Goal: Information Seeking & Learning: Check status

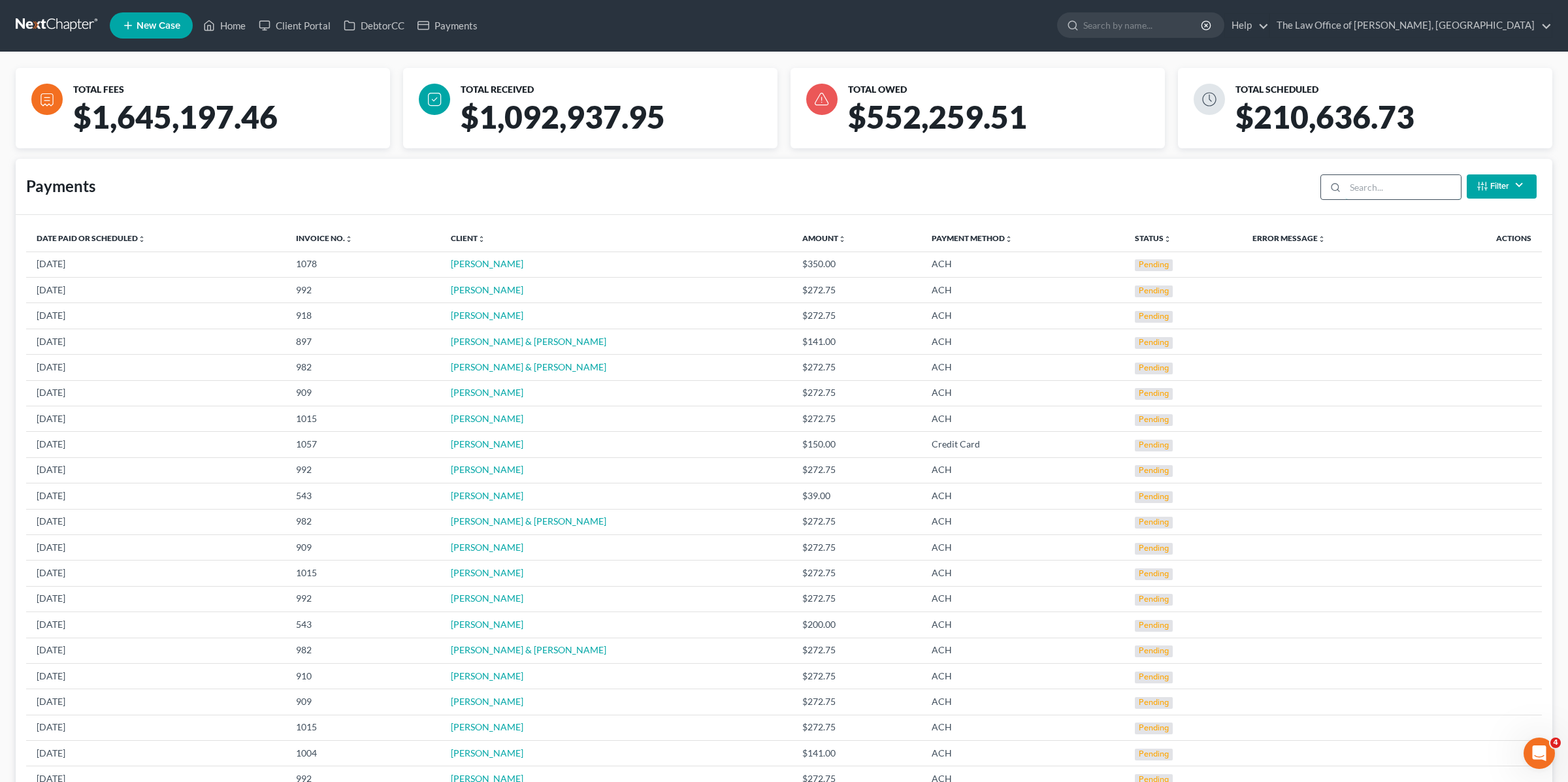
click at [1372, 182] on input "search" at bounding box center [1402, 187] width 116 height 24
type input "springer"
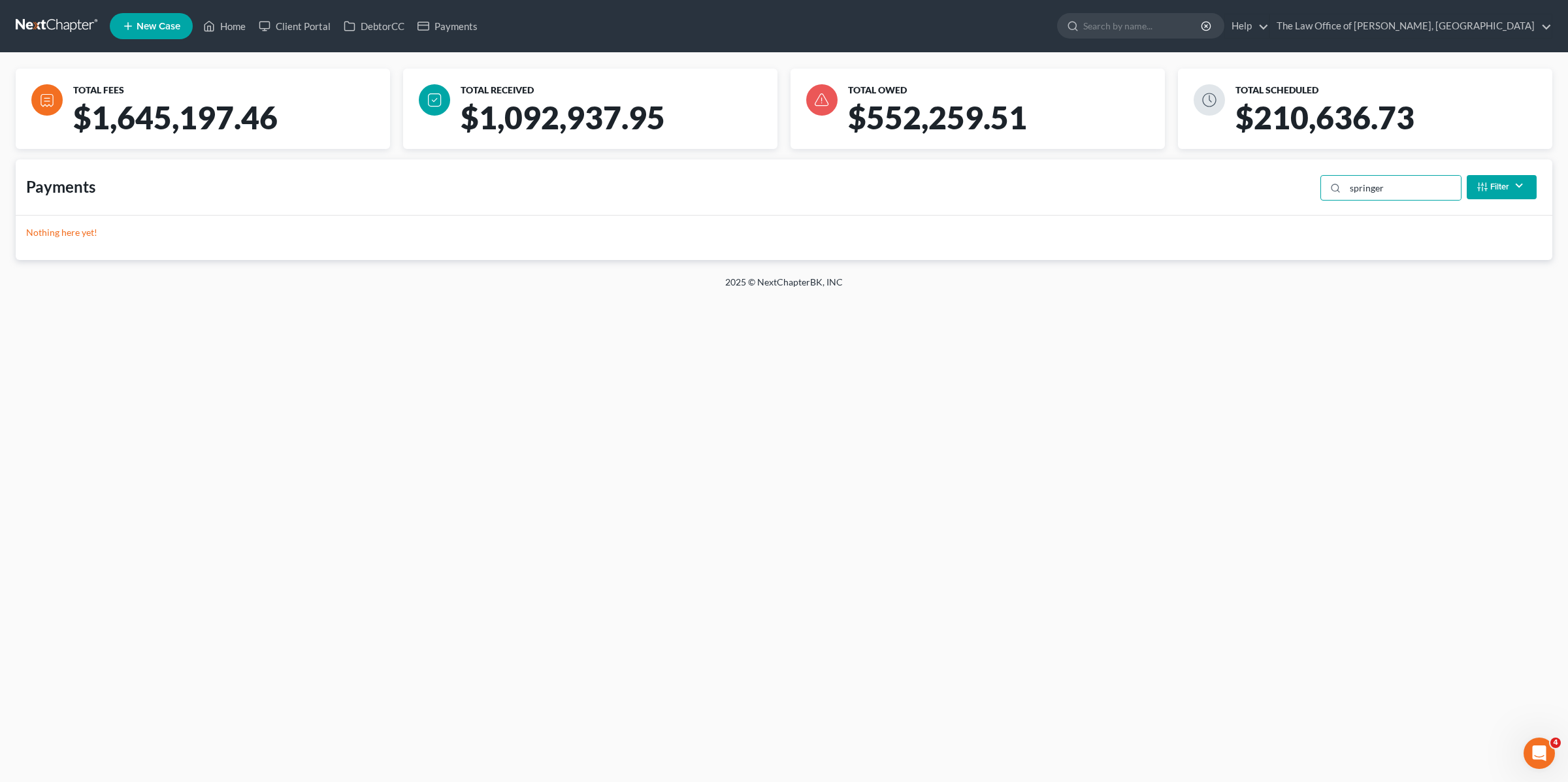
click at [1478, 185] on line "button" at bounding box center [1478, 184] width 0 height 3
click at [1467, 226] on select "Filter... Scheduled Paid Pending Declined Refunded Canceled" at bounding box center [1458, 234] width 132 height 23
click at [1501, 355] on button "Clear" at bounding box center [1502, 352] width 42 height 22
select select
click at [1353, 187] on input "search" at bounding box center [1402, 188] width 116 height 24
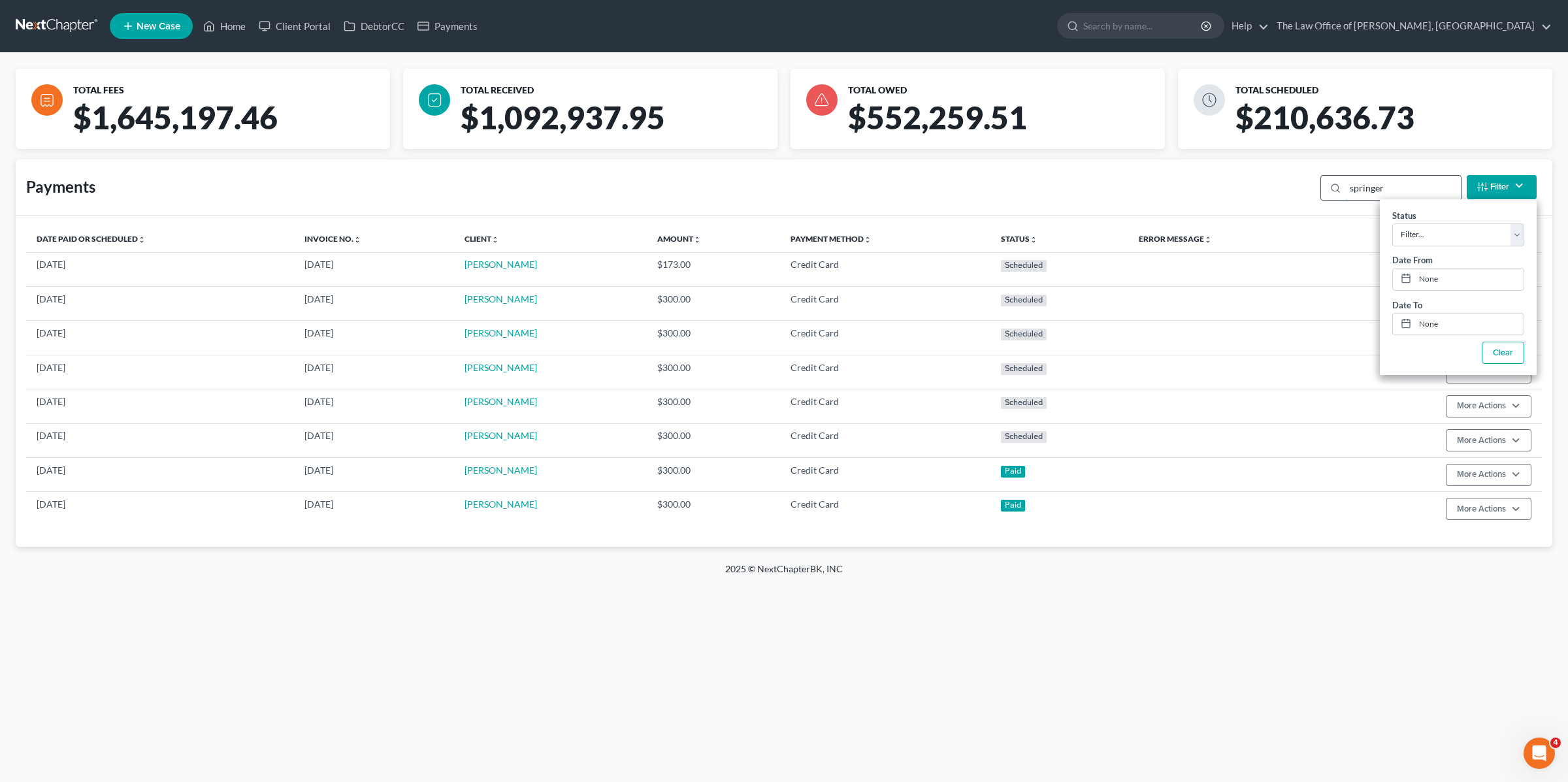
click at [1374, 187] on input "springer" at bounding box center [1402, 188] width 116 height 24
paste input "Boni"
type input "Boni"
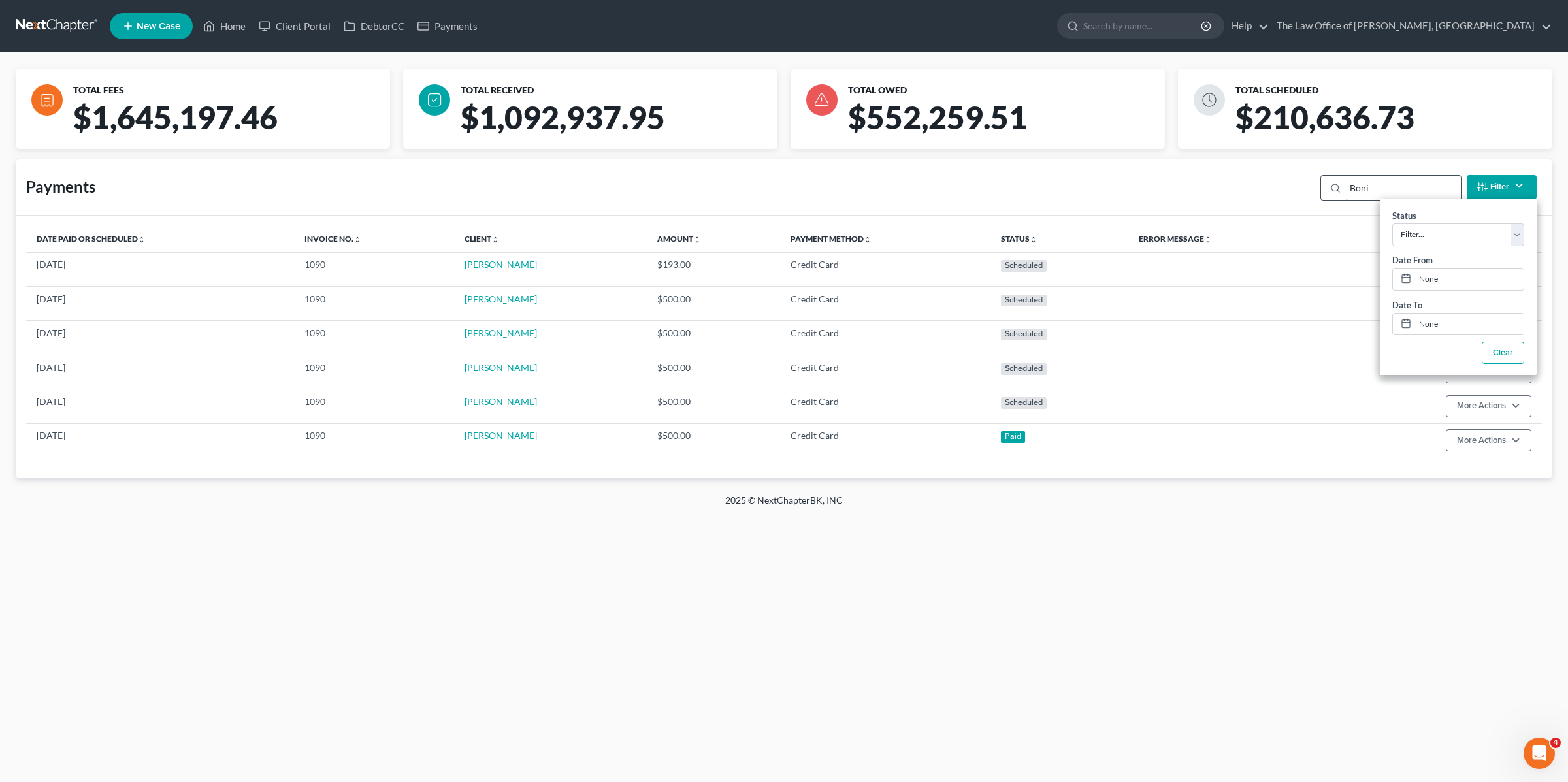
click at [1380, 181] on input "Boni" at bounding box center [1402, 188] width 116 height 24
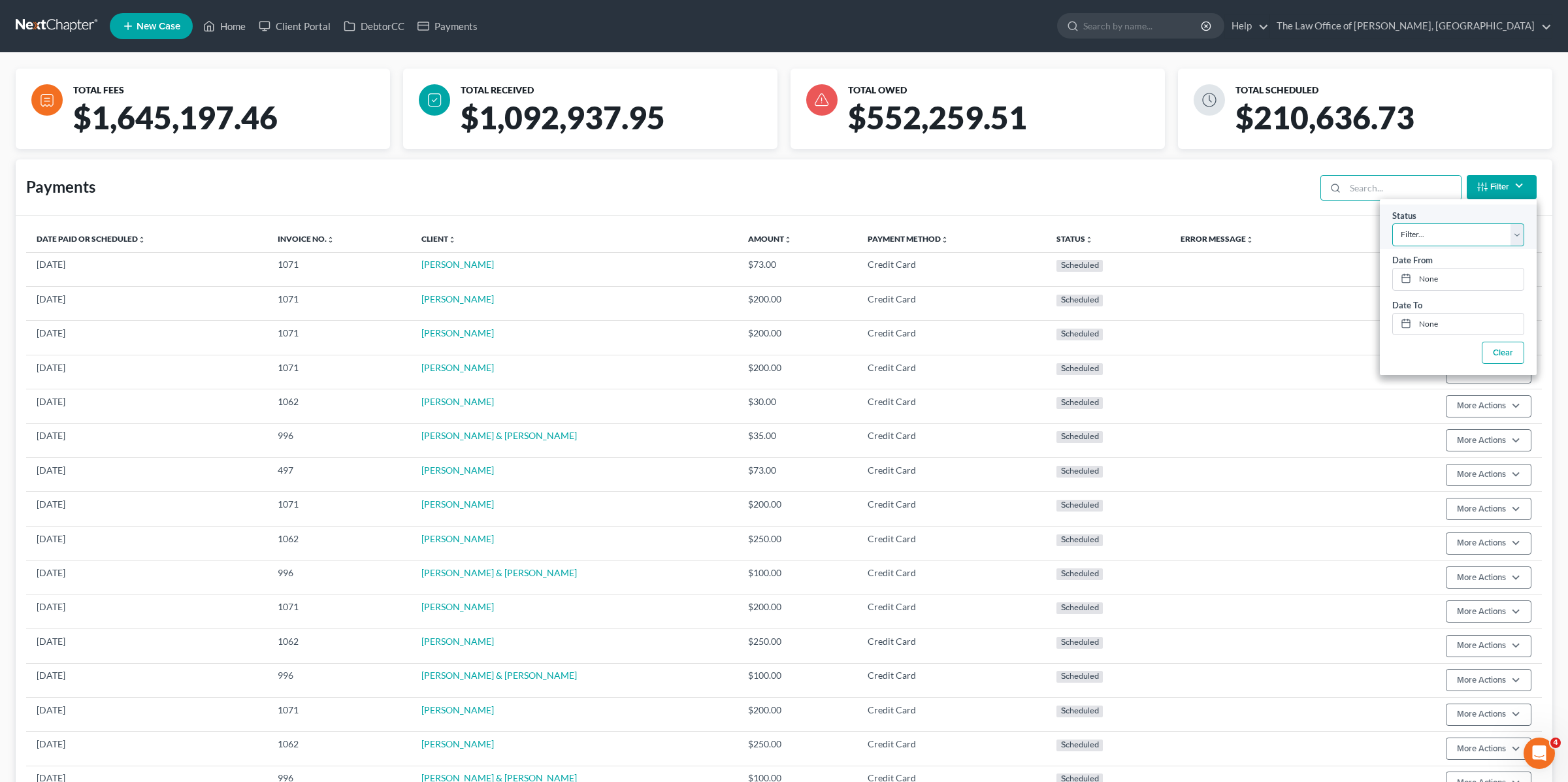
click at [1482, 230] on select "Filter... Scheduled Paid Pending Declined Refunded Canceled" at bounding box center [1458, 234] width 132 height 23
select select "2"
click at [1392, 223] on select "Filter... Scheduled Paid Pending Declined Refunded Canceled" at bounding box center [1458, 234] width 132 height 23
click at [1495, 189] on button "Filter" at bounding box center [1501, 187] width 70 height 24
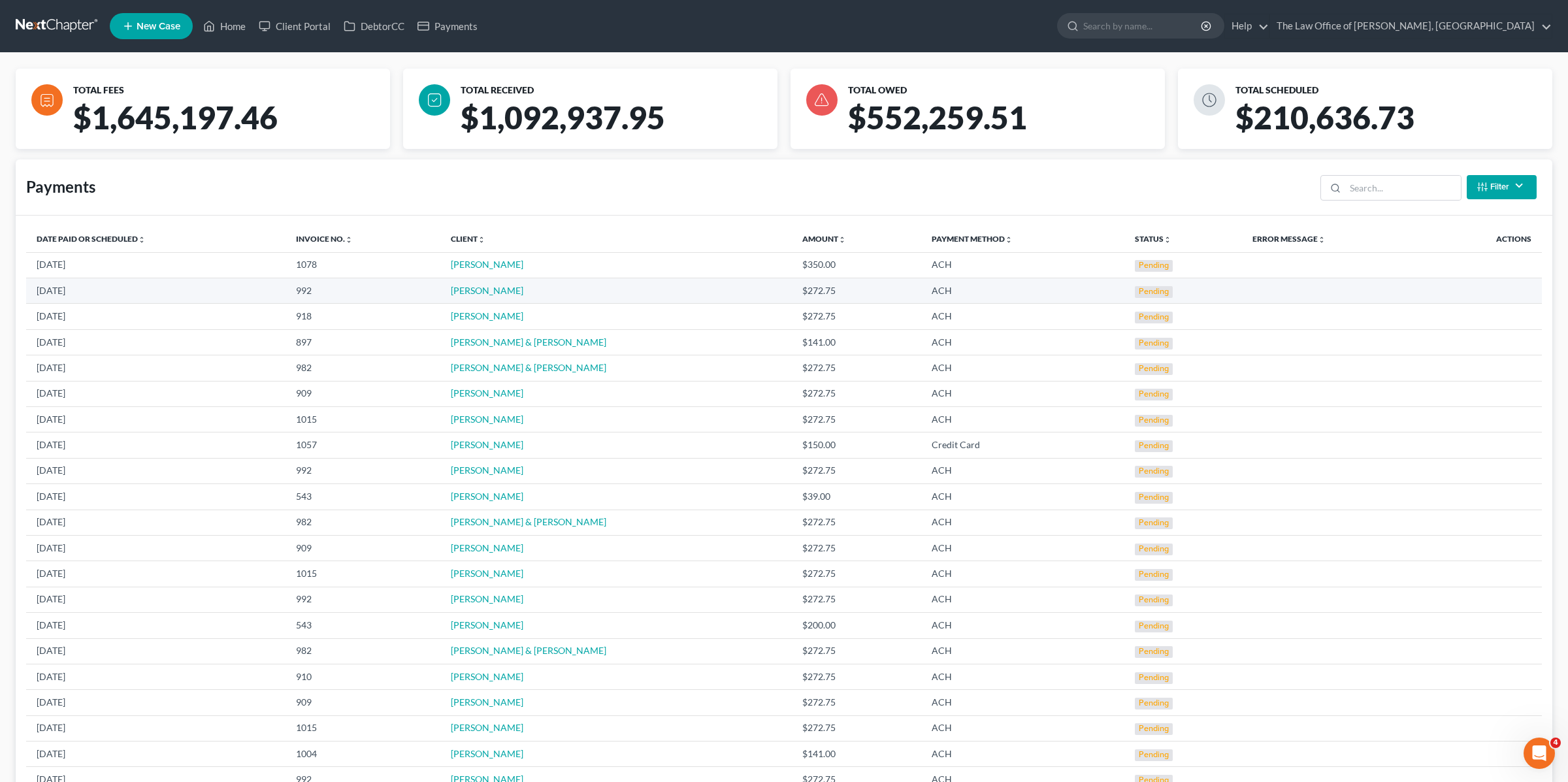
drag, startPoint x: 591, startPoint y: 293, endPoint x: 453, endPoint y: 292, distance: 138.0
click at [453, 292] on td "[PERSON_NAME]" at bounding box center [615, 291] width 351 height 25
copy link "[PERSON_NAME]"
drag, startPoint x: 456, startPoint y: 260, endPoint x: 549, endPoint y: 270, distance: 93.5
click at [549, 270] on td "[PERSON_NAME]" at bounding box center [615, 264] width 351 height 25
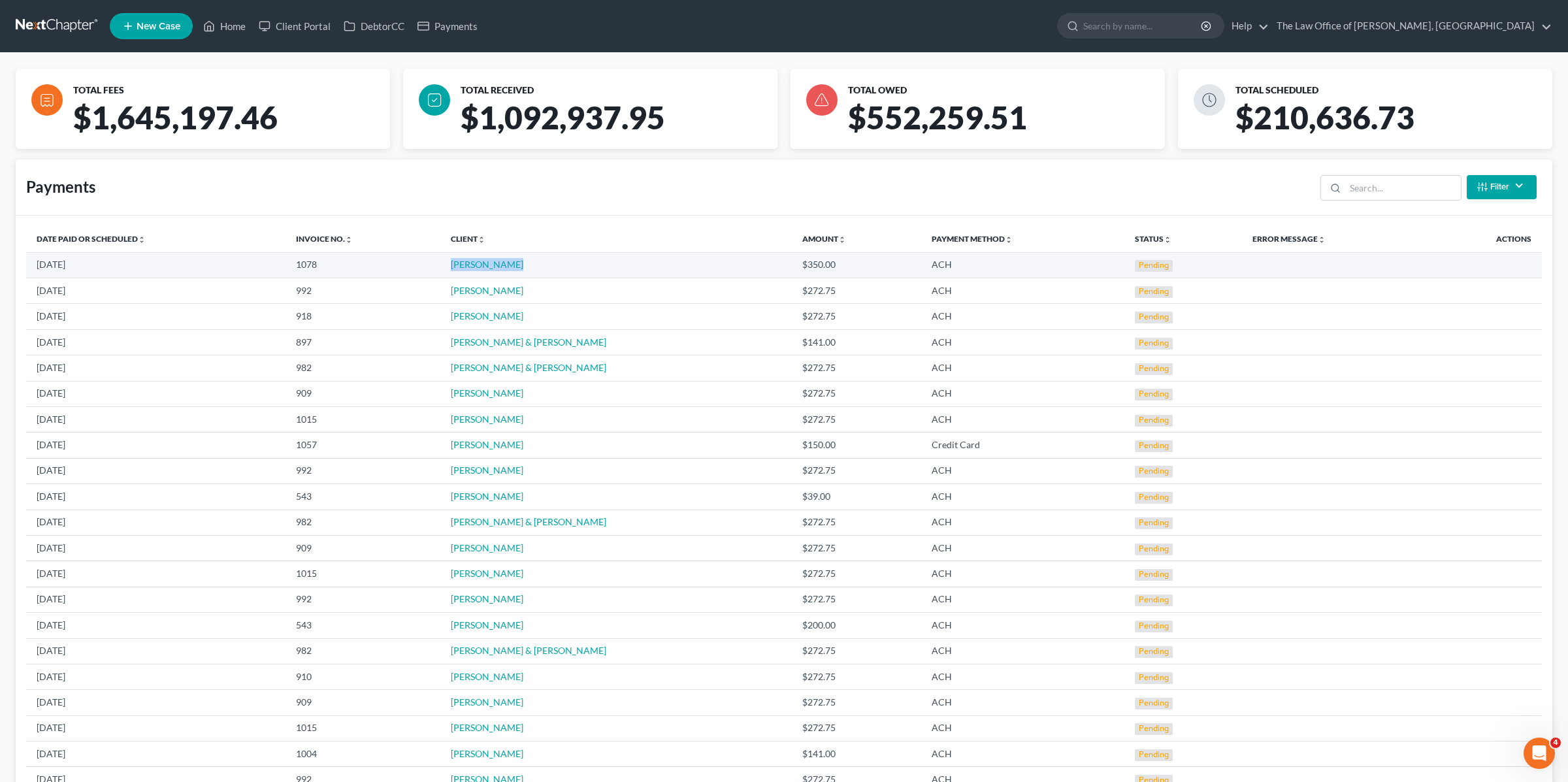
copy tr "[PERSON_NAME]"
drag, startPoint x: 439, startPoint y: 260, endPoint x: 520, endPoint y: 260, distance: 81.0
click at [520, 260] on tr "[DATE] 1078 [PERSON_NAME] $350.00 ACH Pending" at bounding box center [784, 264] width 1515 height 25
drag, startPoint x: 489, startPoint y: 292, endPoint x: 449, endPoint y: 292, distance: 40.0
click at [449, 292] on td "[PERSON_NAME]" at bounding box center [615, 291] width 351 height 25
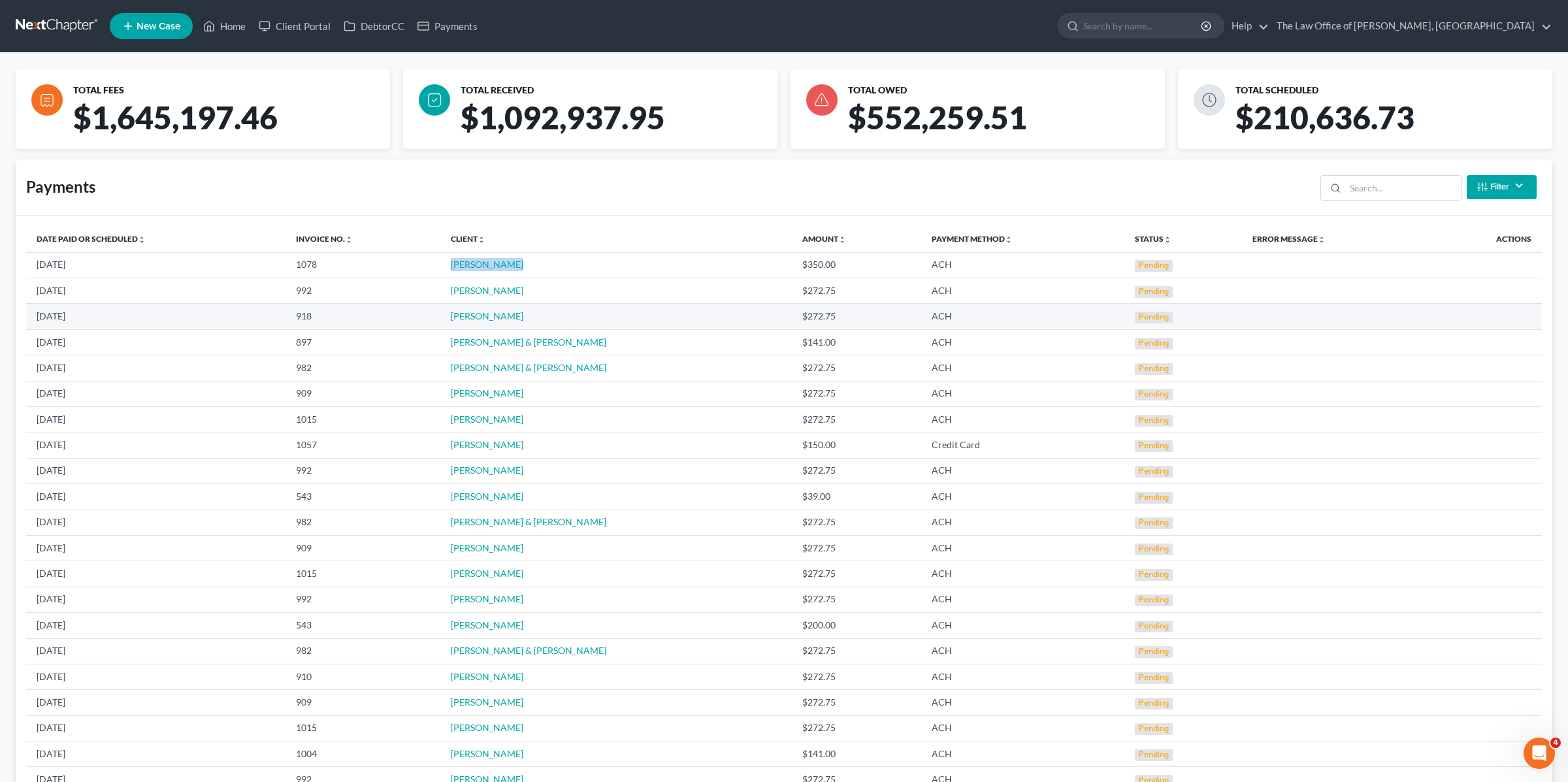
copy link "[PERSON_NAME]"
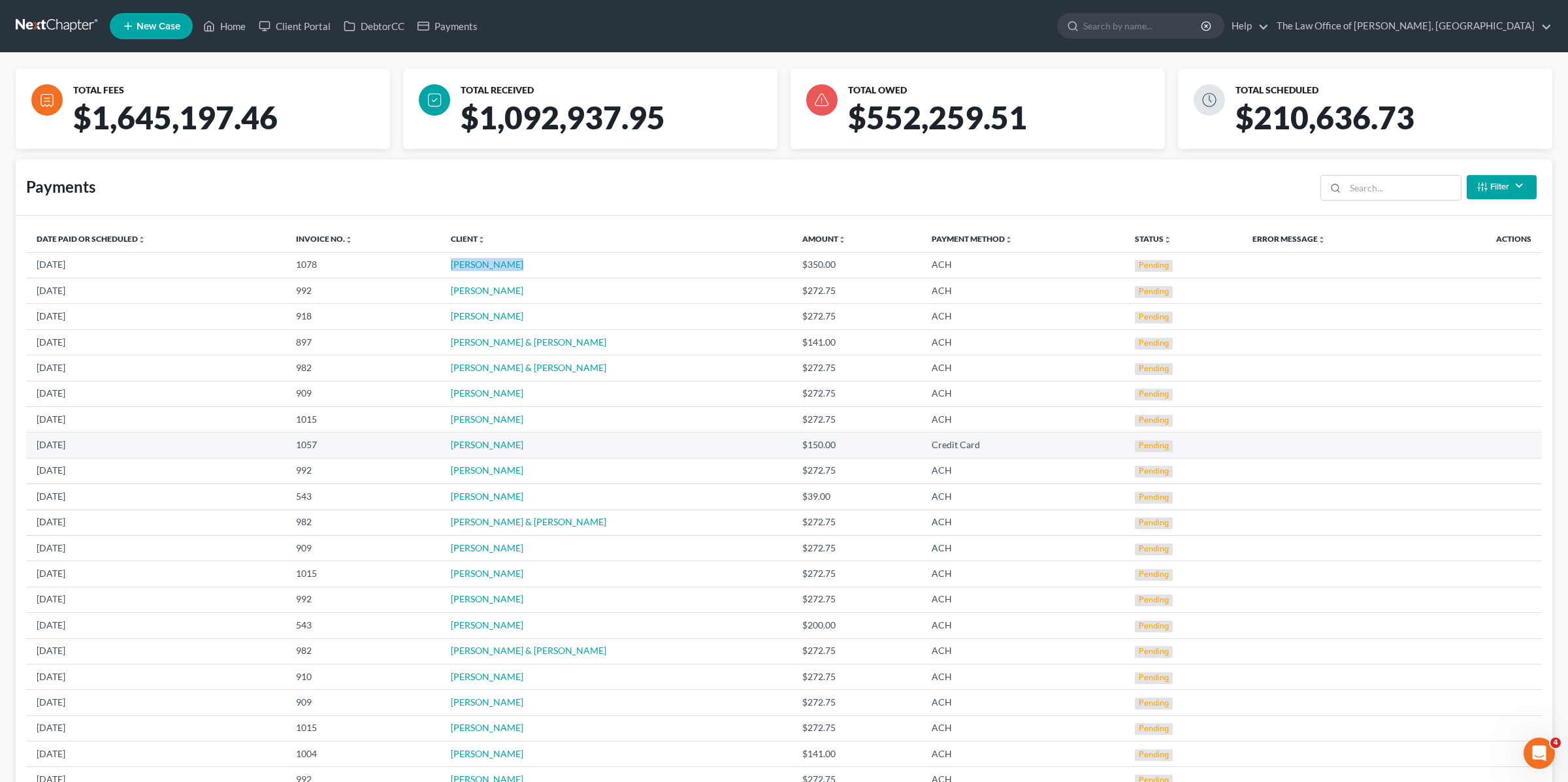
scroll to position [3, 0]
